Goal: Transaction & Acquisition: Purchase product/service

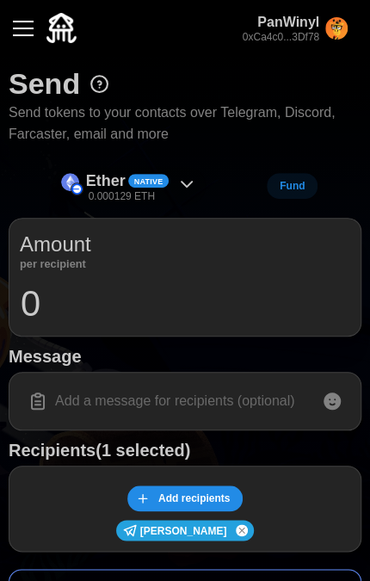
click at [180, 184] on icon at bounding box center [186, 184] width 21 height 21
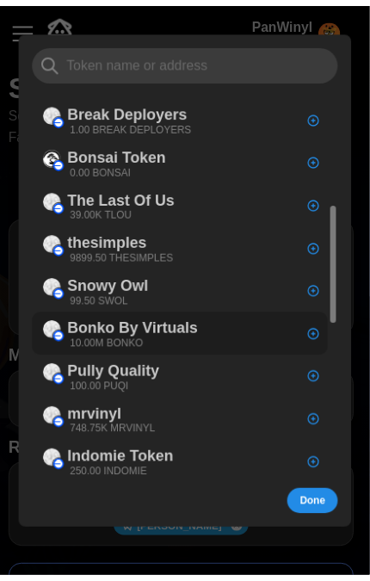
scroll to position [344, 0]
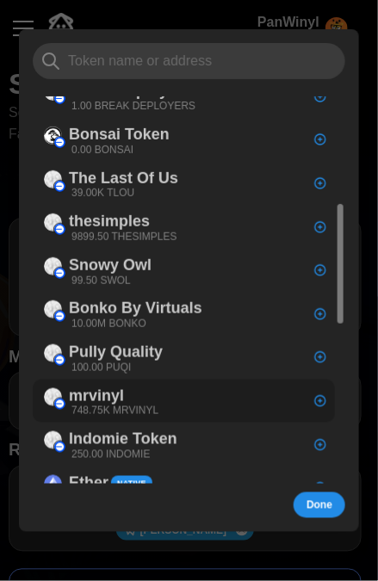
click at [156, 396] on div "mrvinyl 748.75K MRVINYL" at bounding box center [113, 400] width 89 height 35
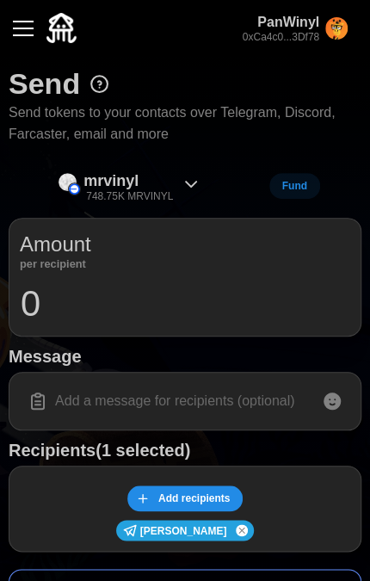
click at [62, 312] on input "0" at bounding box center [185, 303] width 330 height 43
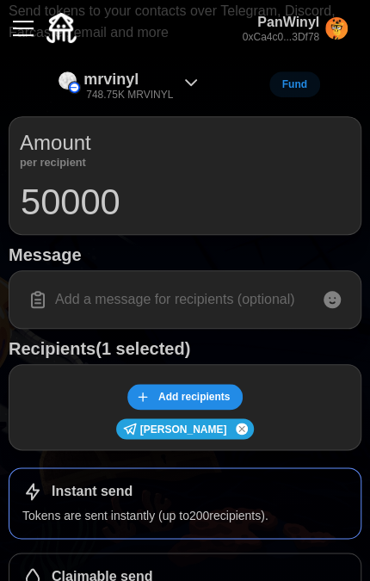
scroll to position [389, 0]
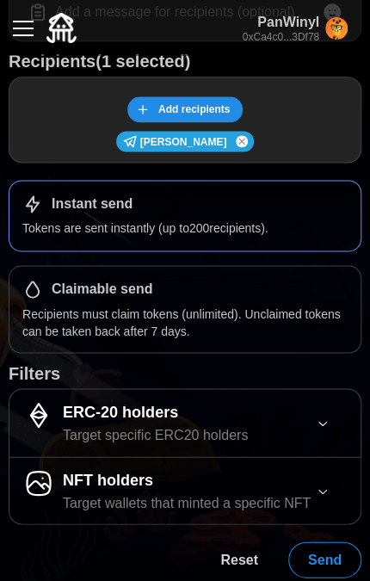
type input "50000"
click at [334, 551] on span "Send" at bounding box center [325, 559] width 34 height 34
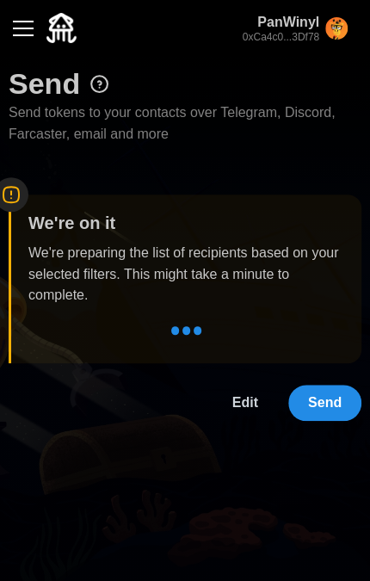
scroll to position [0, 0]
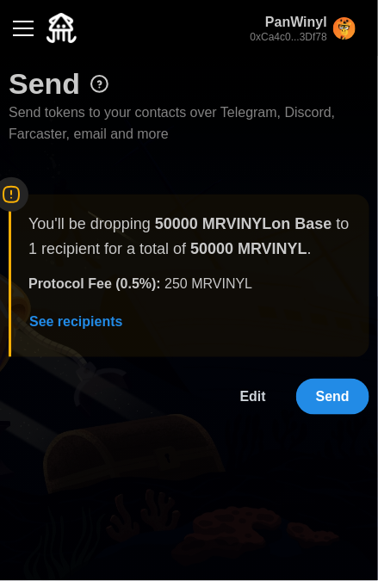
click at [338, 400] on span "Send" at bounding box center [333, 396] width 34 height 34
click at [250, 385] on span "Edit" at bounding box center [253, 396] width 26 height 34
